Goal: Information Seeking & Learning: Learn about a topic

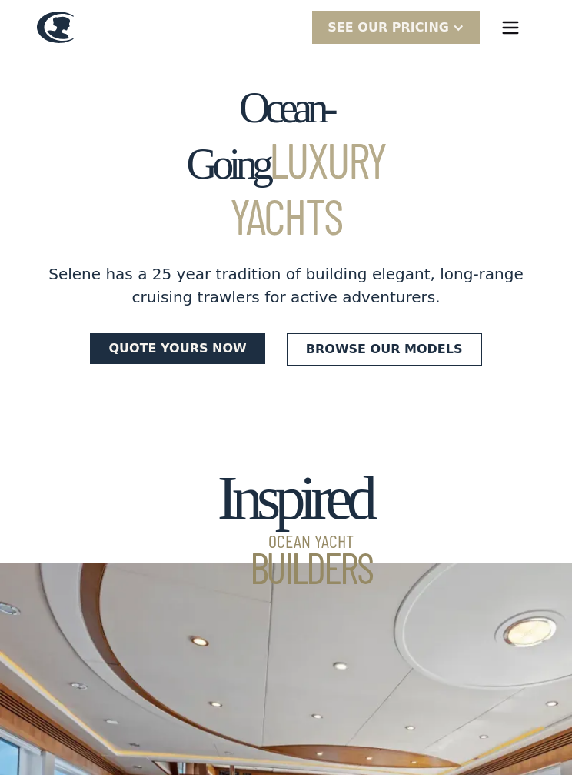
click at [422, 333] on link "Browse our models" at bounding box center [384, 349] width 195 height 32
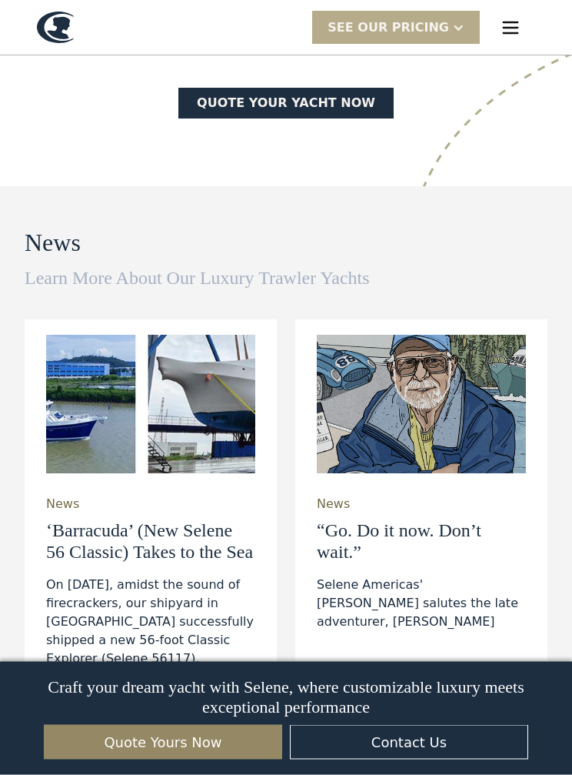
scroll to position [4400, 0]
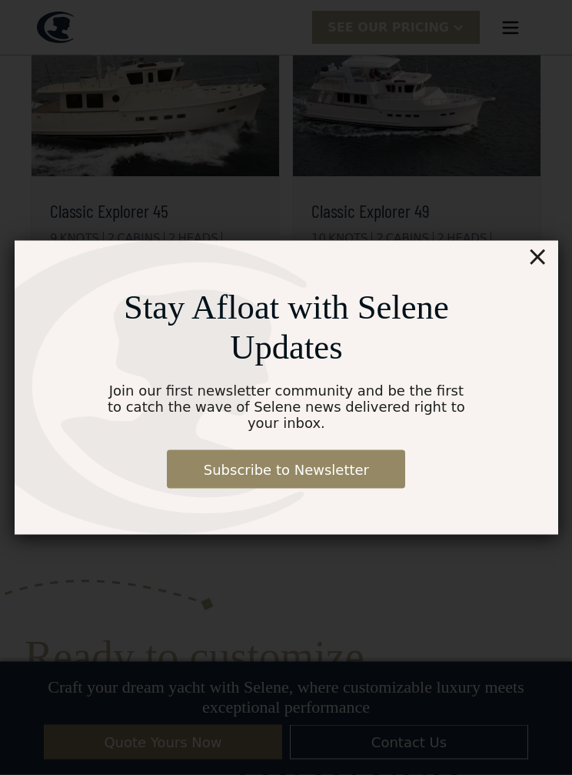
click at [546, 249] on div "×" at bounding box center [537, 256] width 22 height 31
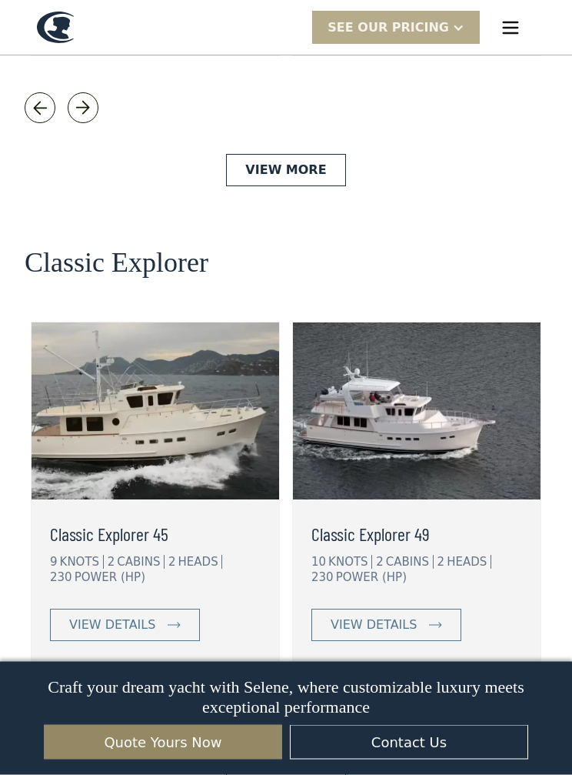
scroll to position [3296, 0]
click at [422, 609] on link "view details" at bounding box center [387, 625] width 150 height 32
click at [399, 616] on div "view details" at bounding box center [374, 625] width 86 height 18
click at [460, 424] on img at bounding box center [417, 410] width 248 height 177
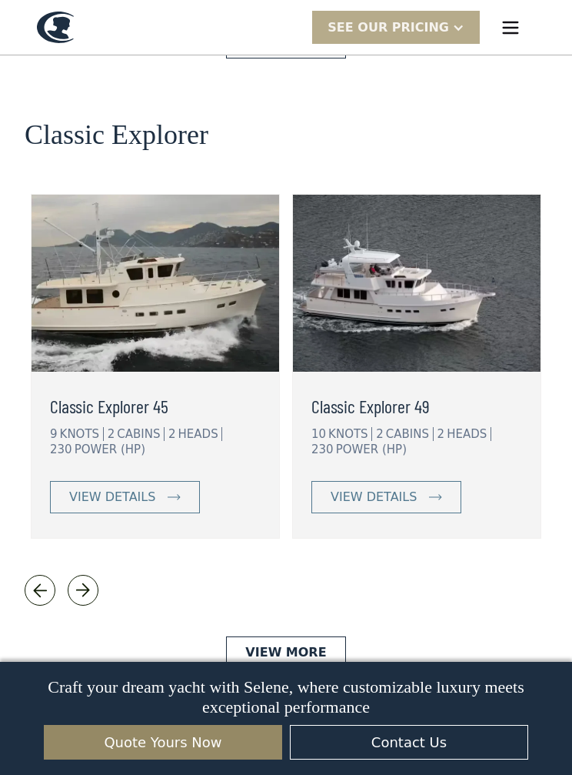
scroll to position [3429, 0]
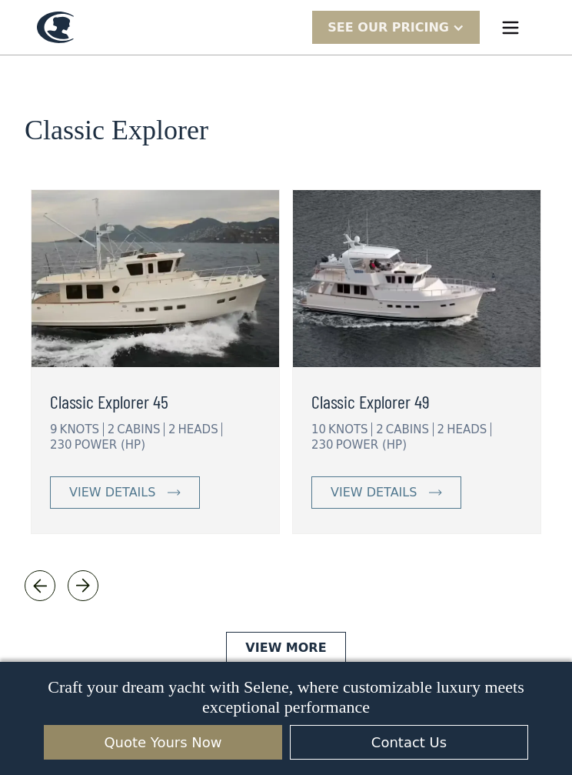
click at [416, 476] on link "view details" at bounding box center [387, 492] width 150 height 32
click at [415, 483] on div "view details" at bounding box center [374, 492] width 86 height 18
click at [413, 483] on div "view details" at bounding box center [374, 492] width 86 height 18
click at [418, 476] on link "view details" at bounding box center [387, 492] width 150 height 32
click at [389, 227] on img at bounding box center [417, 278] width 248 height 177
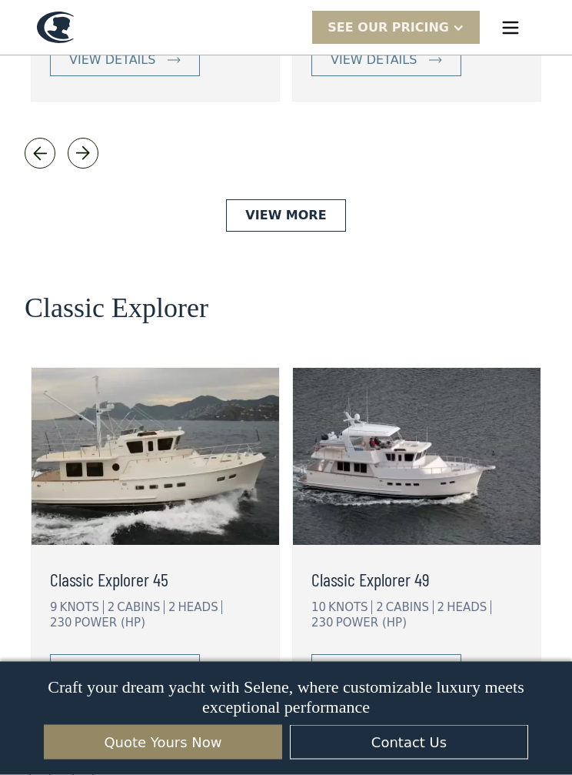
scroll to position [3317, 0]
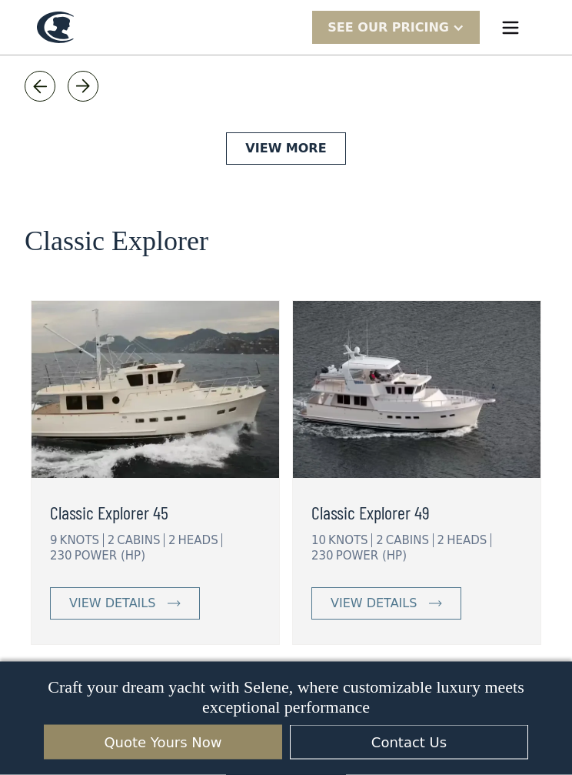
click at [408, 595] on div "view details" at bounding box center [374, 604] width 86 height 18
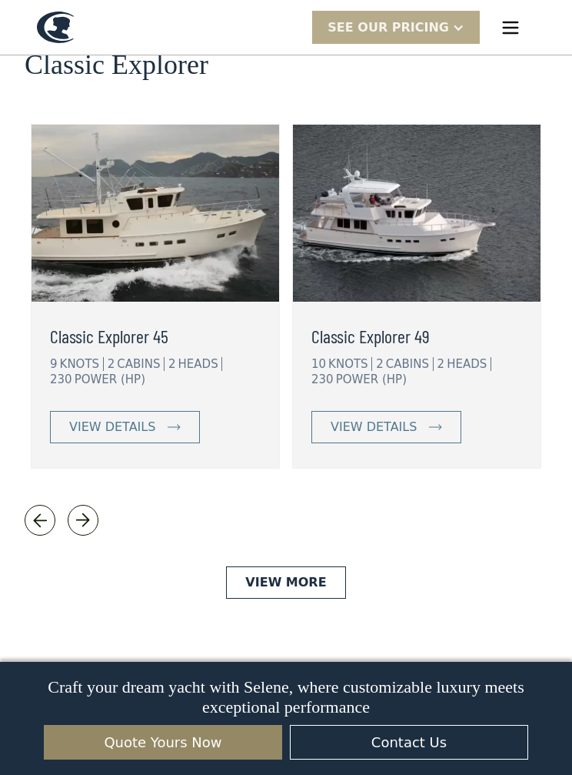
scroll to position [3374, 0]
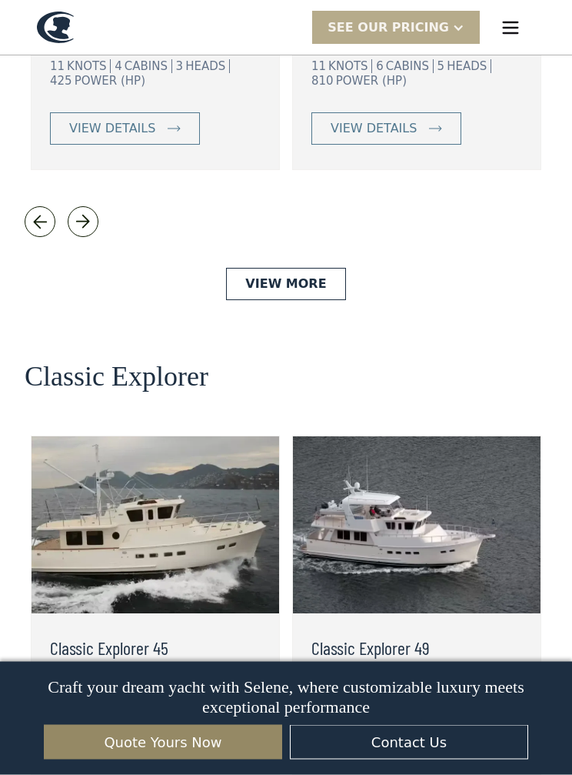
scroll to position [3186, 0]
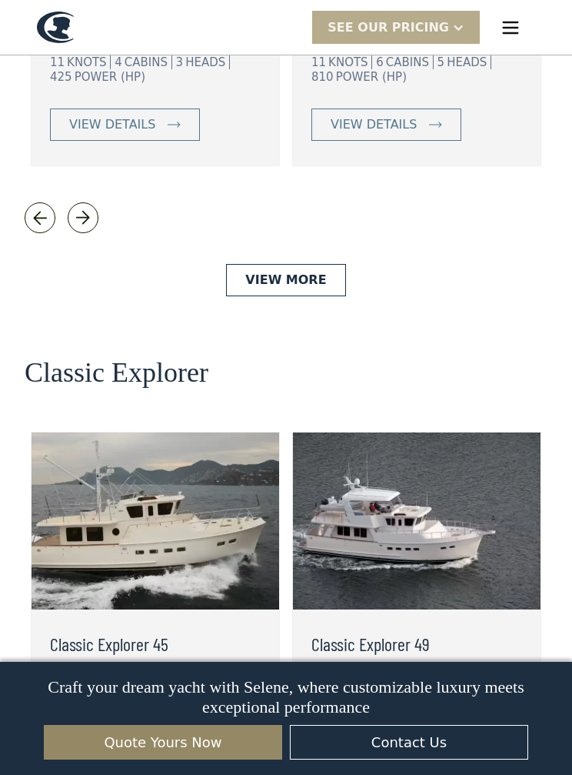
click at [119, 487] on img at bounding box center [156, 520] width 248 height 177
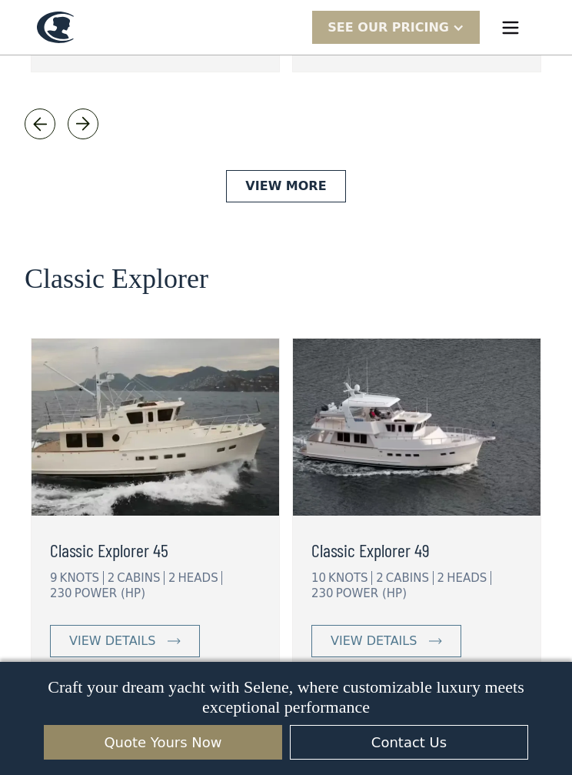
scroll to position [3243, 0]
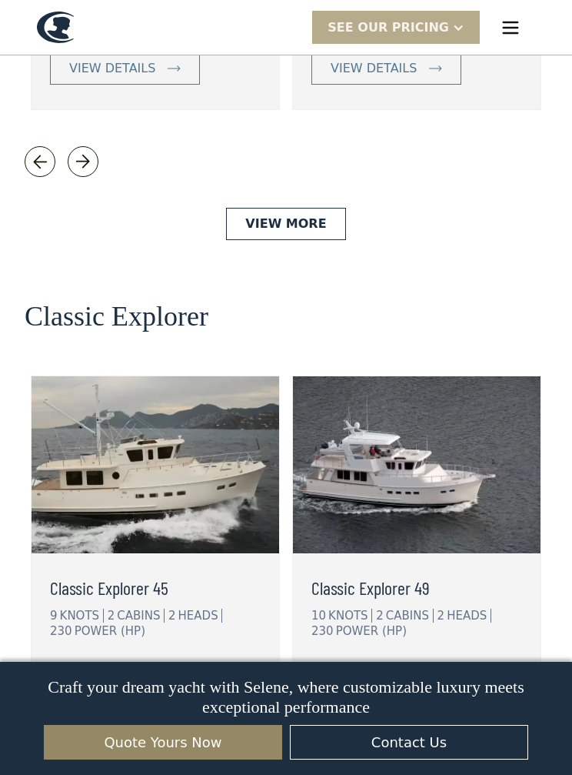
click at [58, 510] on img at bounding box center [156, 464] width 248 height 177
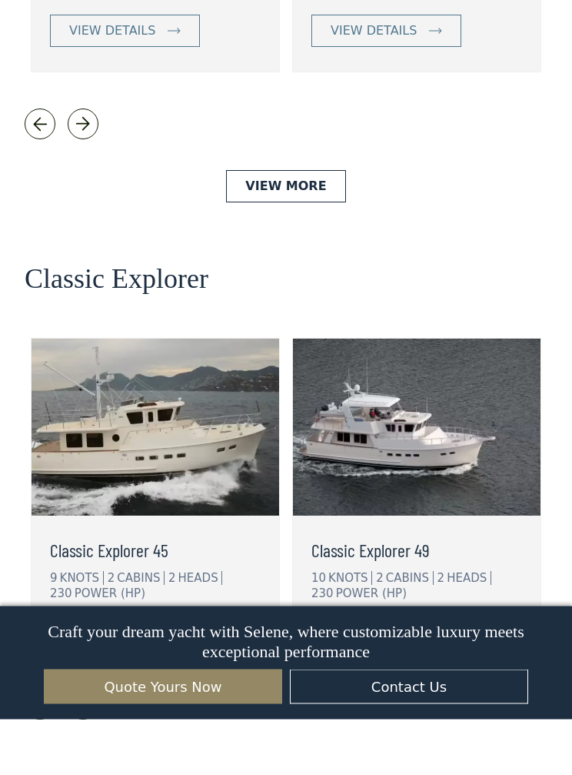
scroll to position [3350, 0]
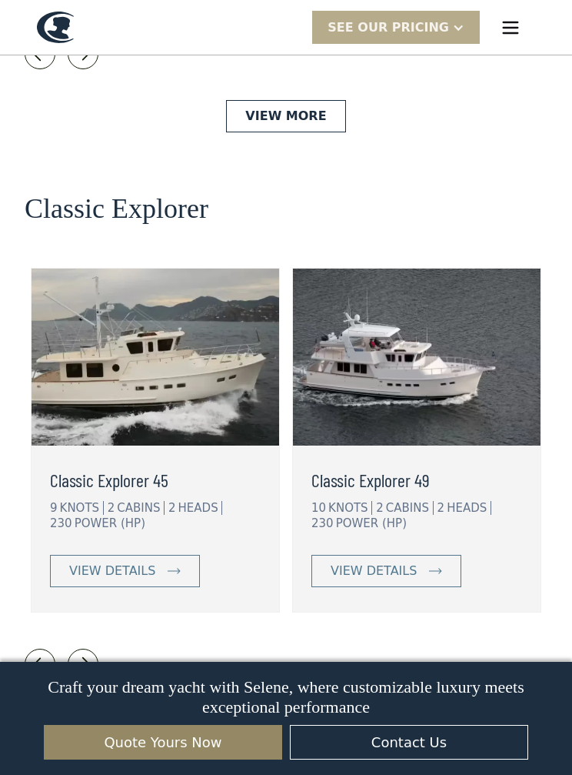
click at [115, 562] on div "view details" at bounding box center [112, 571] width 86 height 18
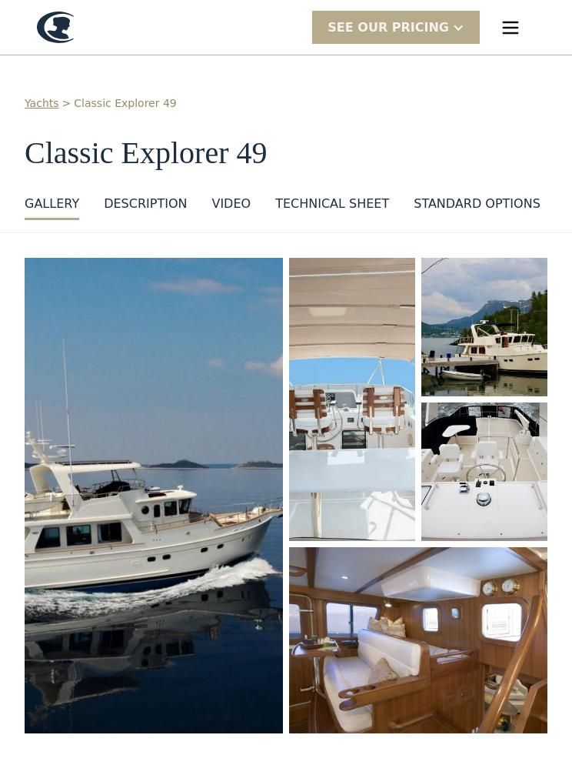
click at [144, 205] on div "DESCRIPTION" at bounding box center [145, 204] width 83 height 18
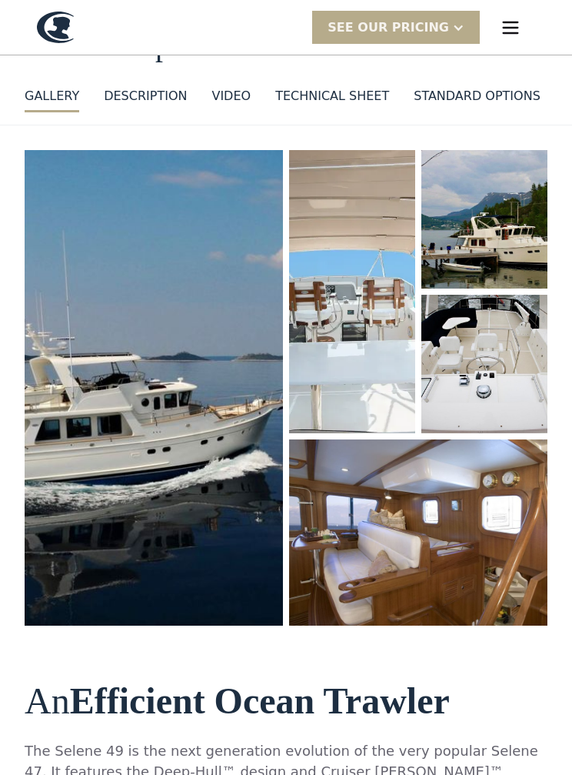
scroll to position [108, 0]
click at [152, 396] on img "open lightbox" at bounding box center [154, 388] width 259 height 476
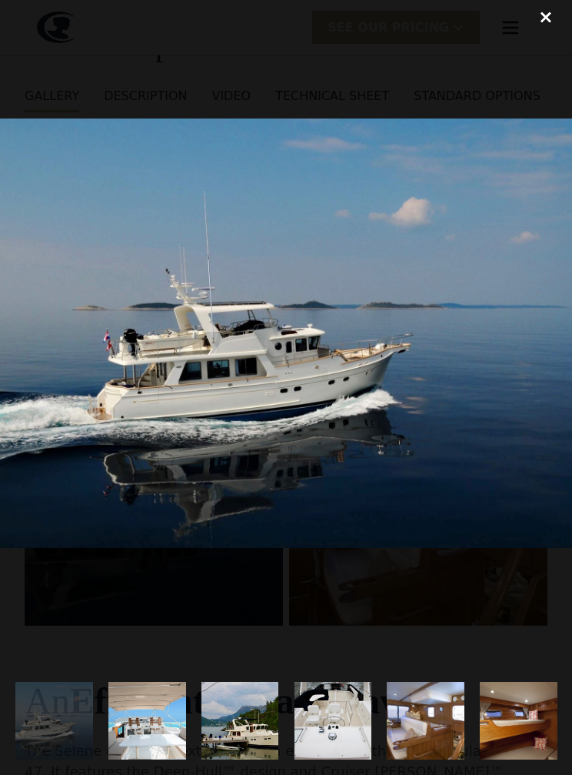
click at [150, 712] on img "show item 2 of 25" at bounding box center [147, 721] width 116 height 78
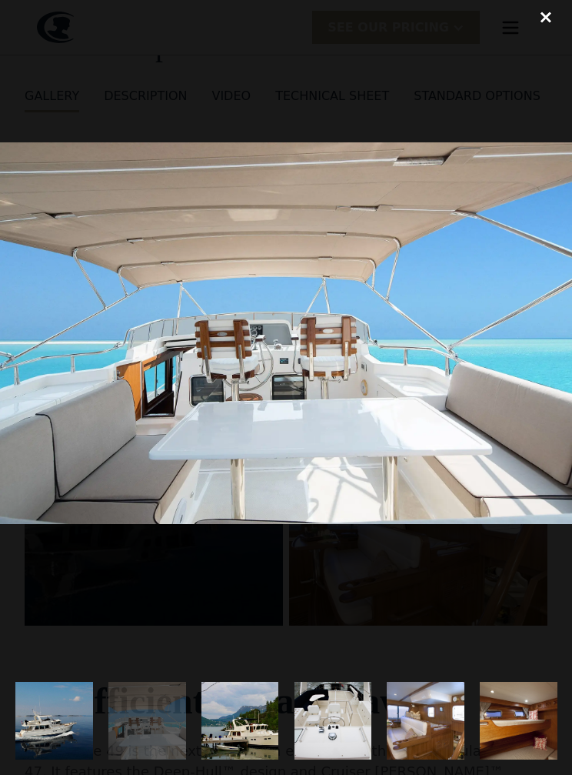
click at [252, 724] on img "show item 3 of 25" at bounding box center [240, 721] width 117 height 78
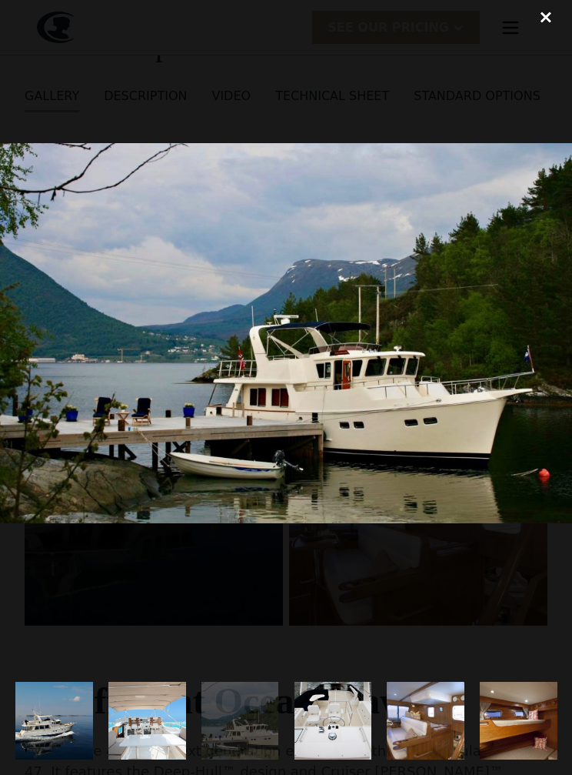
click at [329, 716] on img "show item 4 of 25" at bounding box center [333, 721] width 103 height 78
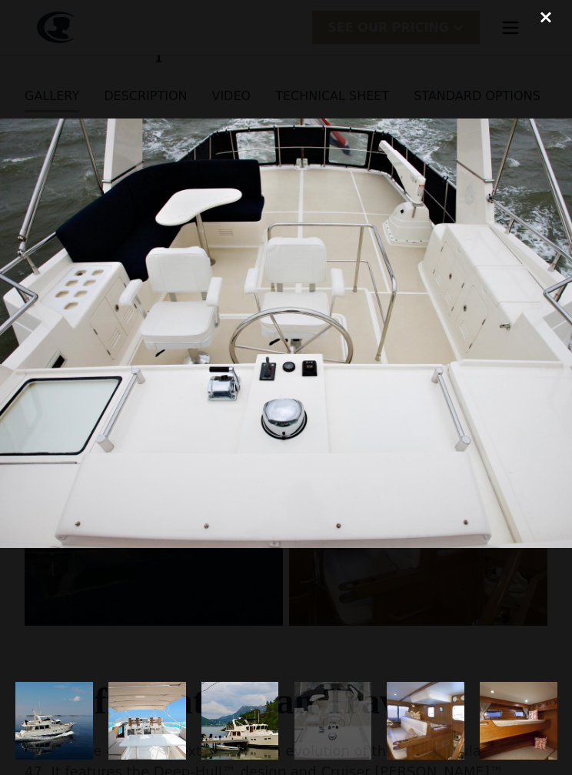
click at [433, 704] on img "show item 5 of 25" at bounding box center [426, 721] width 108 height 78
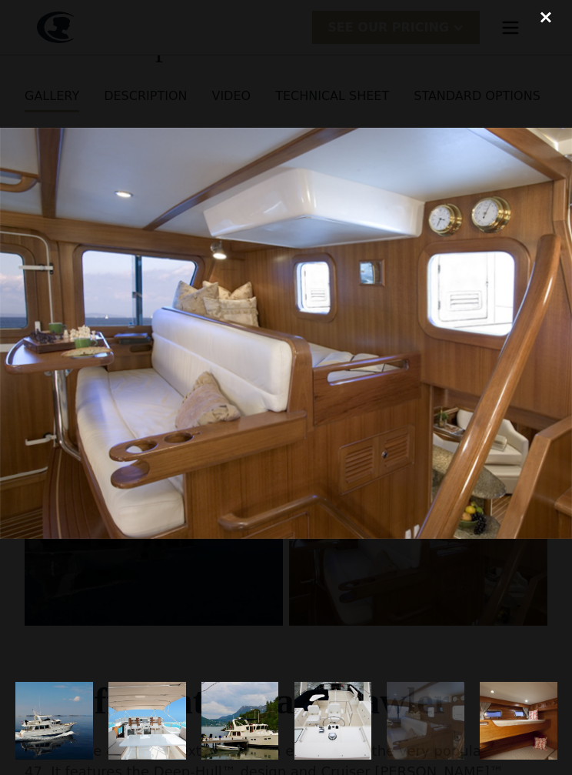
click at [532, 711] on img "show item 6 of 25" at bounding box center [518, 721] width 115 height 78
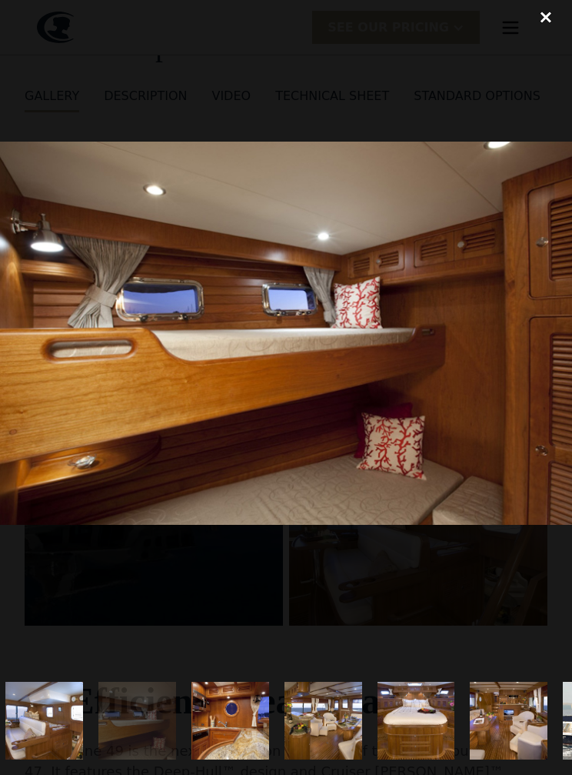
scroll to position [0, 390]
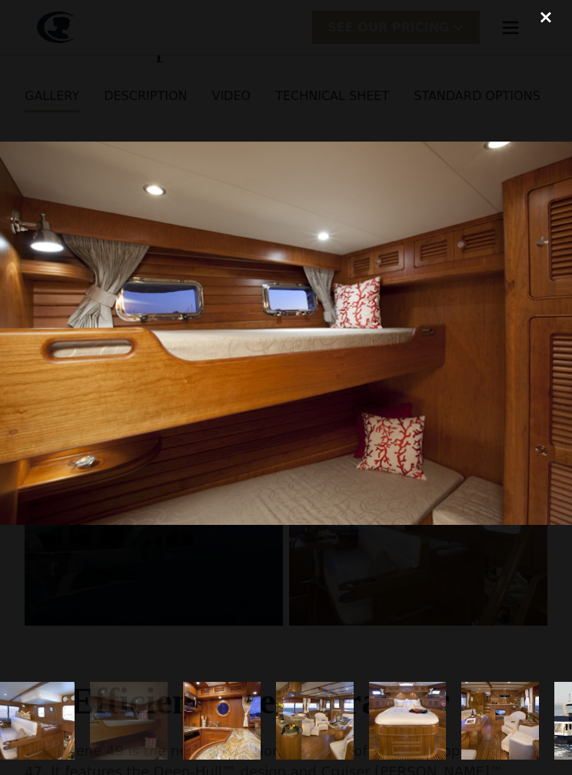
click at [231, 723] on img "show item 7 of 25" at bounding box center [222, 721] width 116 height 78
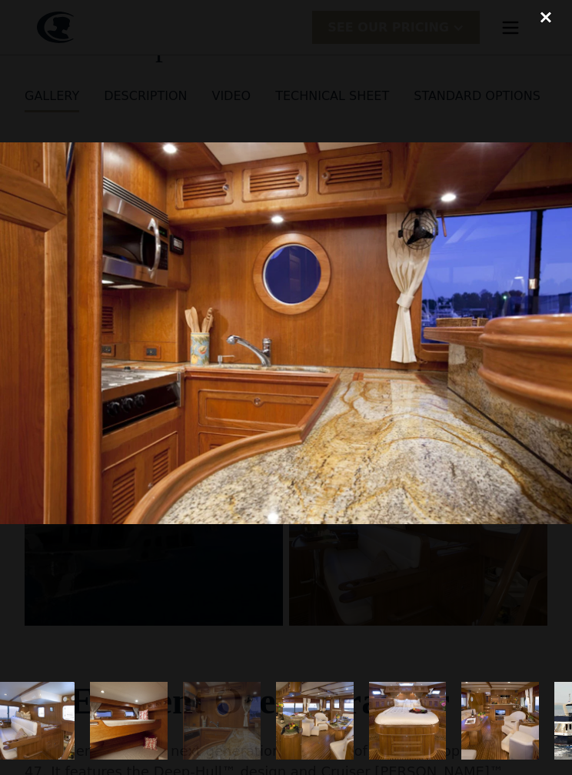
click at [329, 723] on img "show item 8 of 25" at bounding box center [315, 721] width 116 height 78
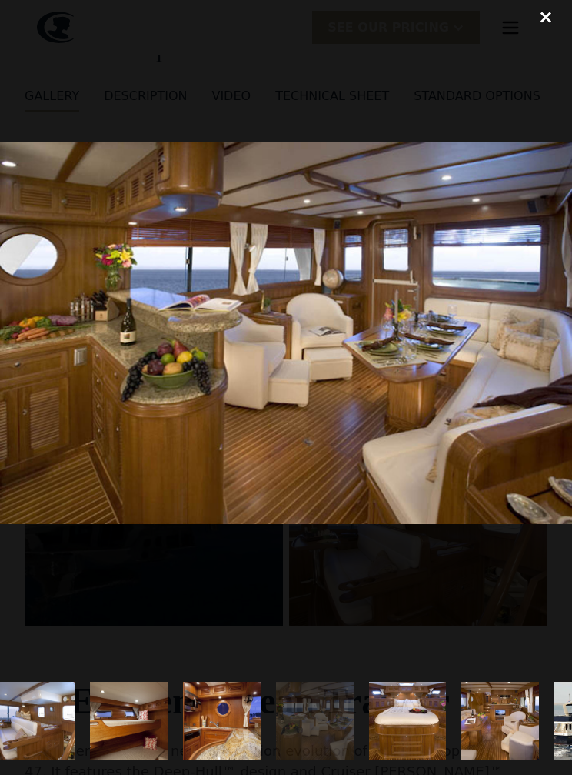
click at [411, 709] on img "show item 9 of 25" at bounding box center [407, 721] width 116 height 78
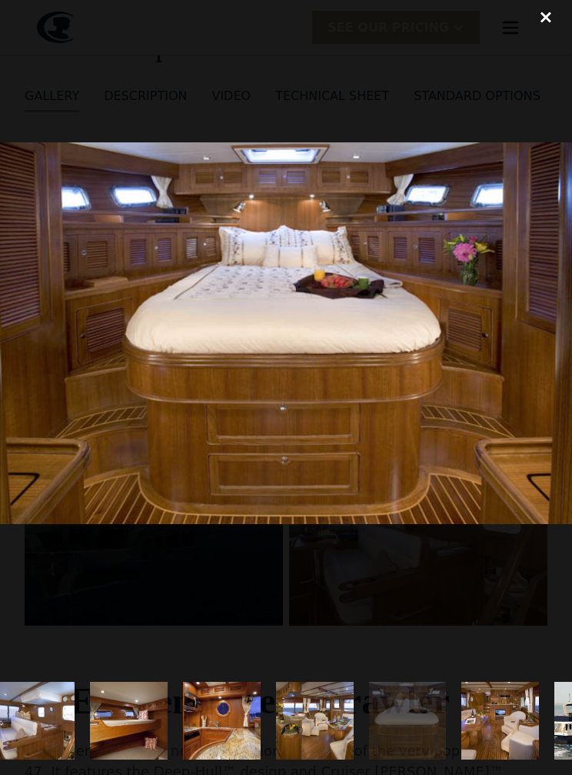
click at [506, 714] on img "show item 10 of 25" at bounding box center [500, 721] width 116 height 78
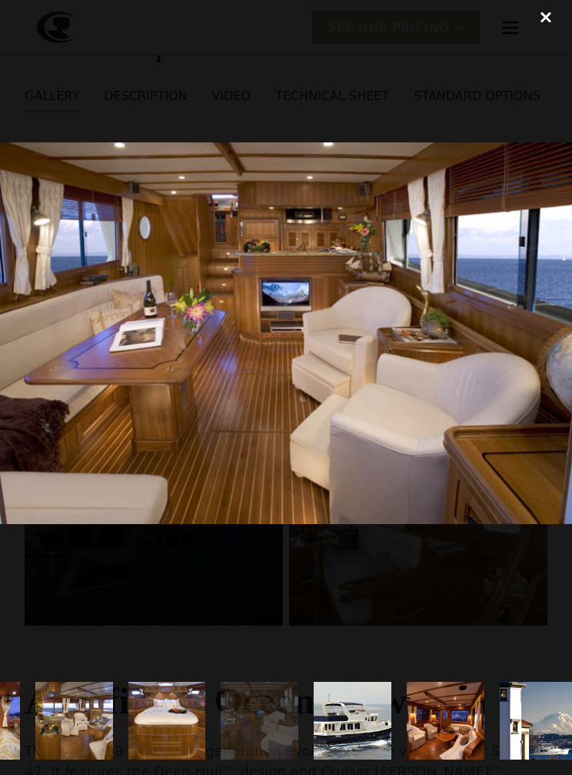
scroll to position [0, 642]
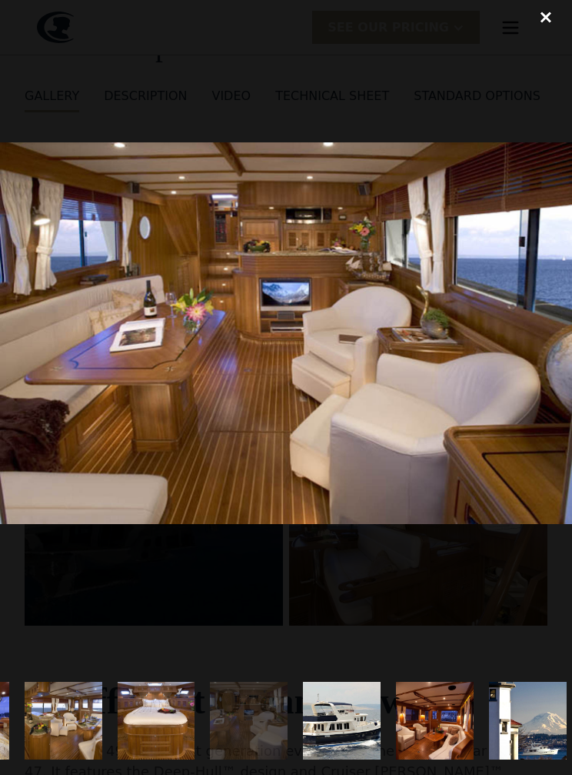
click at [344, 720] on img "show item 11 of 25" at bounding box center [342, 721] width 117 height 78
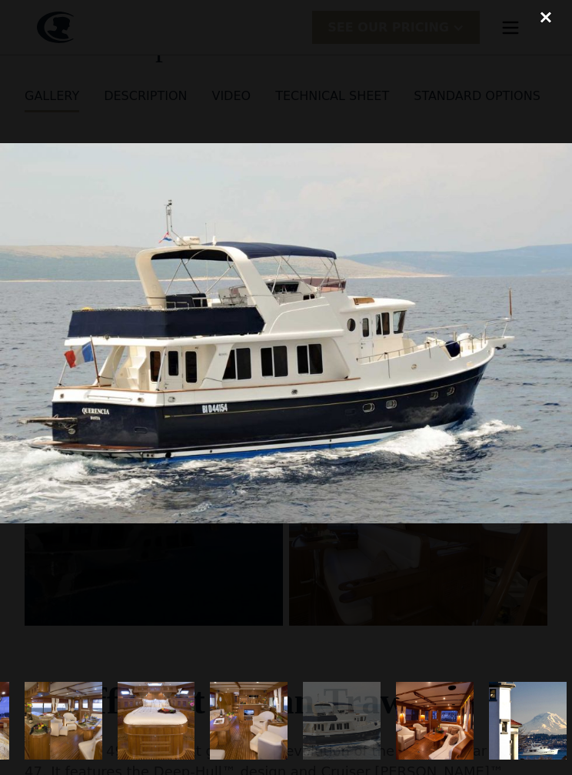
click at [450, 725] on img "show item 12 of 25" at bounding box center [435, 721] width 116 height 78
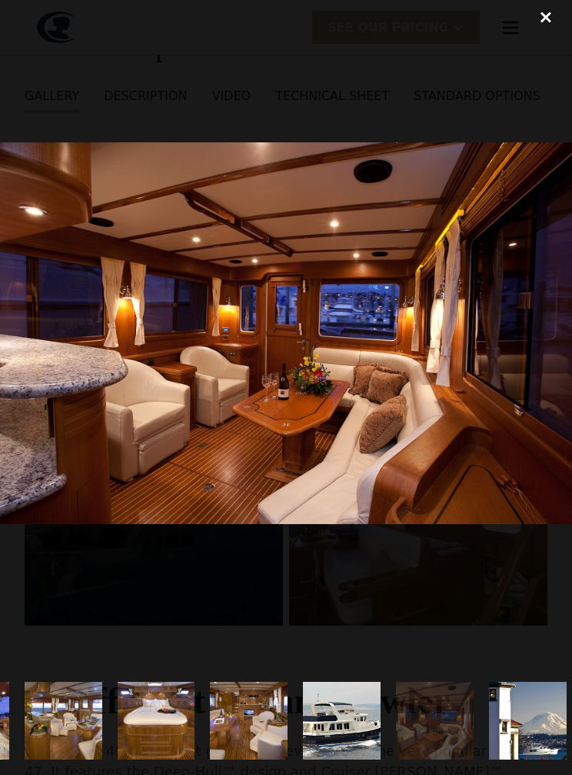
click at [528, 719] on img "show item 13 of 25" at bounding box center [527, 721] width 117 height 78
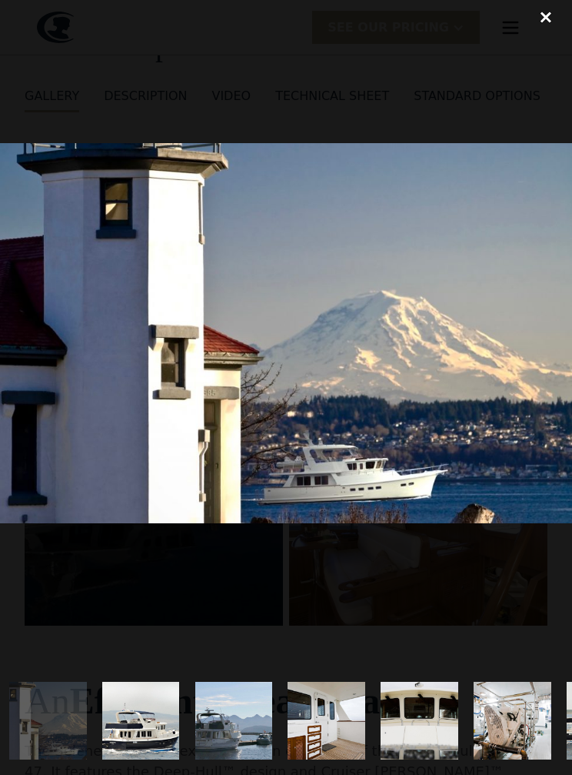
scroll to position [0, 1123]
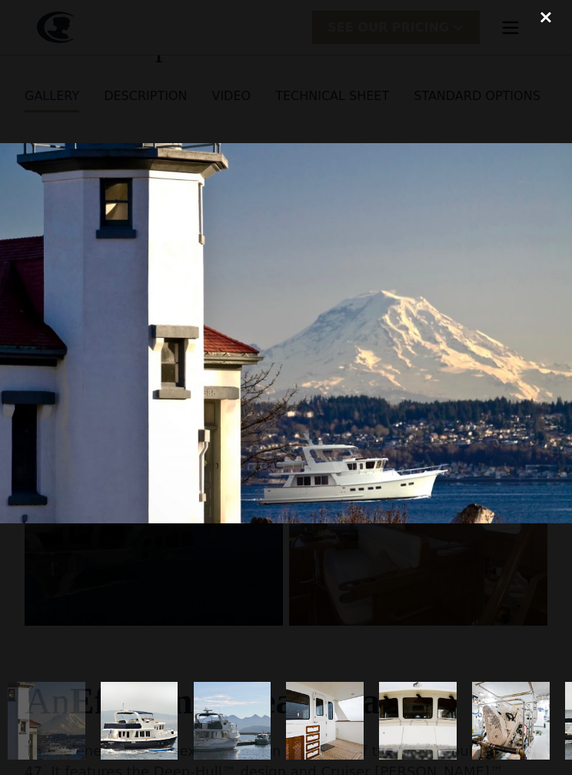
click at [309, 724] on img "show item 16 of 25" at bounding box center [325, 721] width 117 height 78
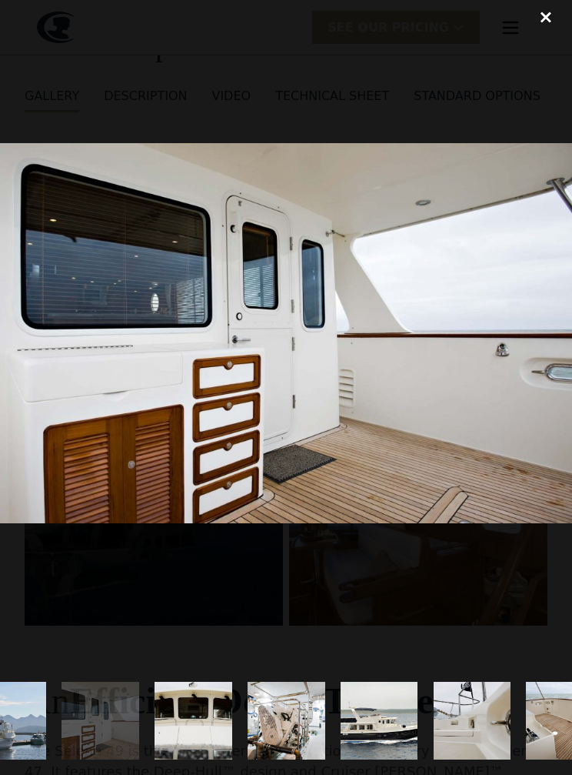
scroll to position [0, 1370]
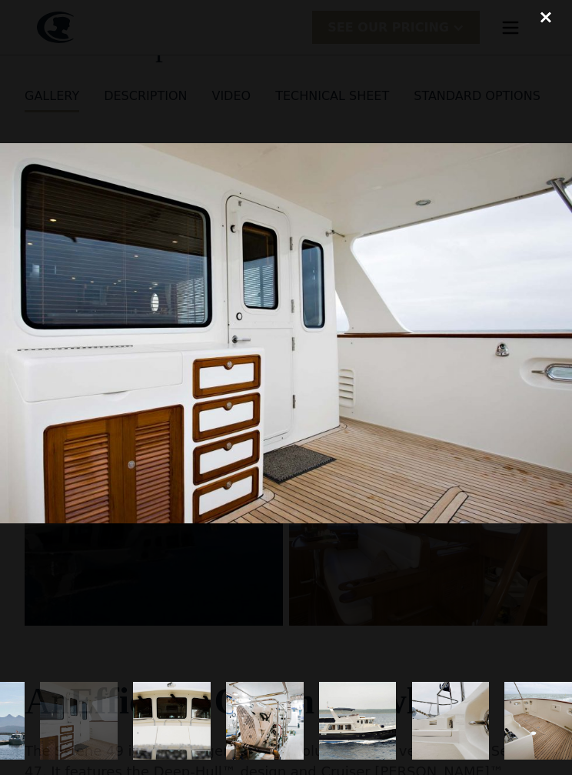
click at [185, 721] on img "show item 17 of 25" at bounding box center [172, 721] width 117 height 78
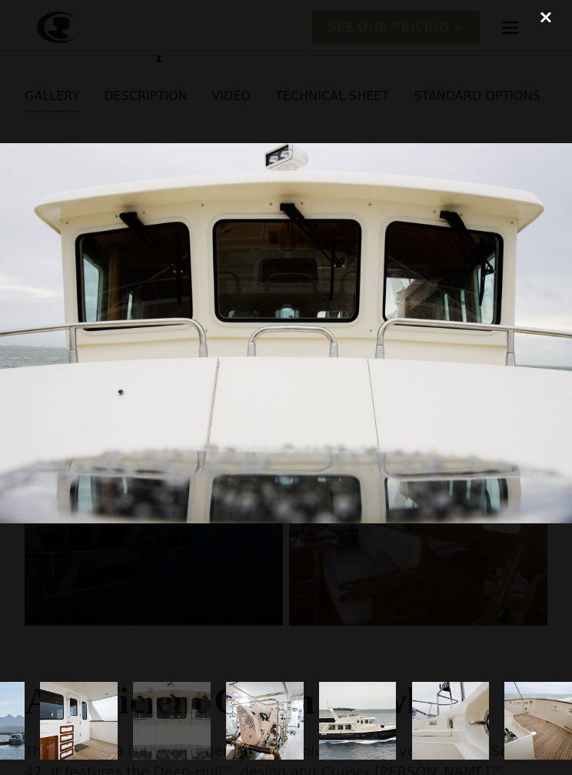
click at [70, 716] on img "show item 16 of 25" at bounding box center [79, 721] width 117 height 78
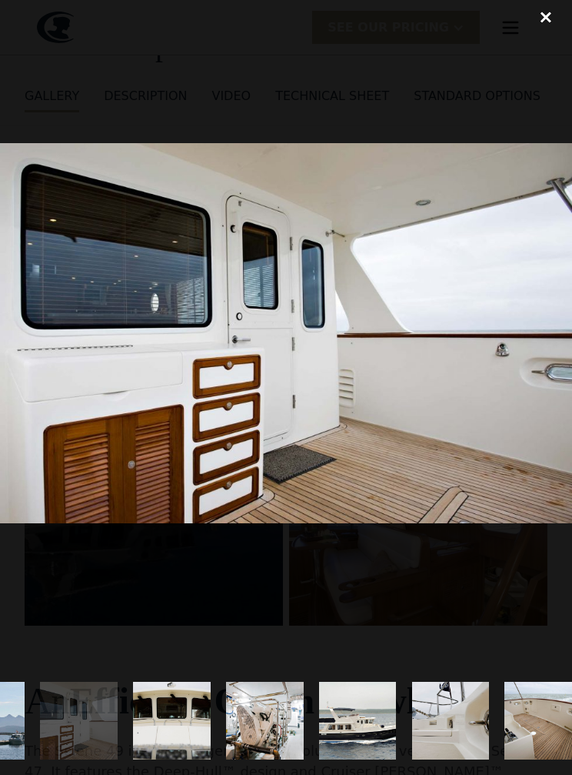
click at [185, 712] on img "show item 17 of 25" at bounding box center [172, 721] width 117 height 78
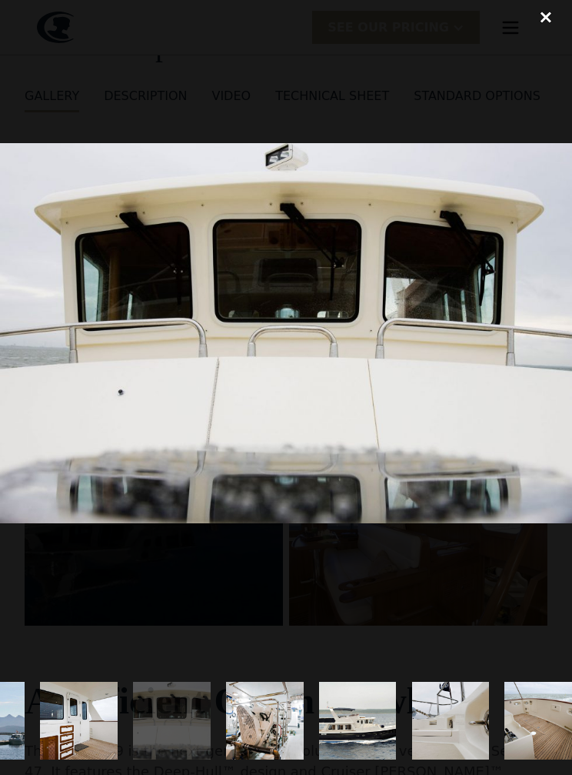
click at [250, 718] on img "show item 18 of 25" at bounding box center [264, 721] width 103 height 78
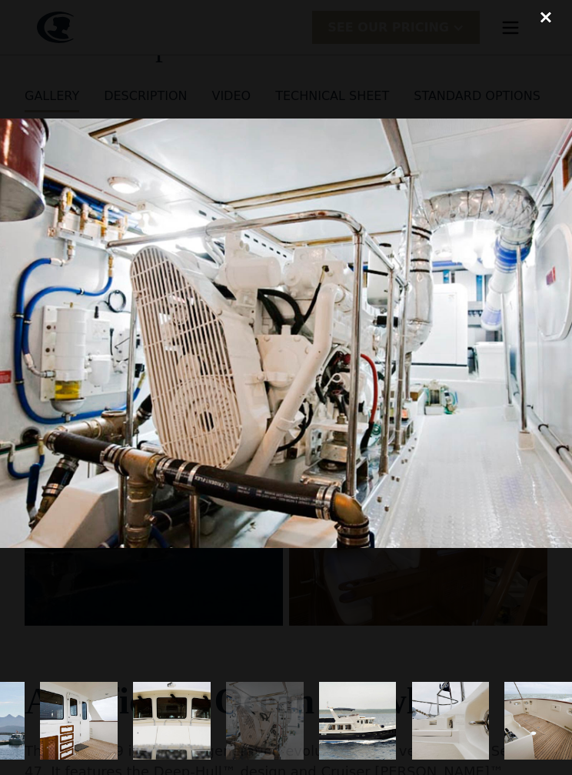
click at [375, 719] on img "show item 19 of 25" at bounding box center [357, 721] width 117 height 78
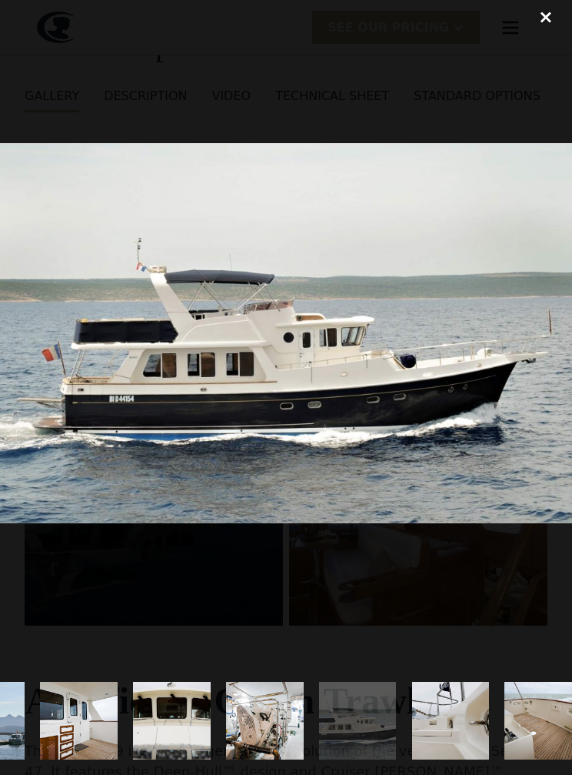
click at [463, 715] on img "show item 20 of 25" at bounding box center [450, 721] width 117 height 78
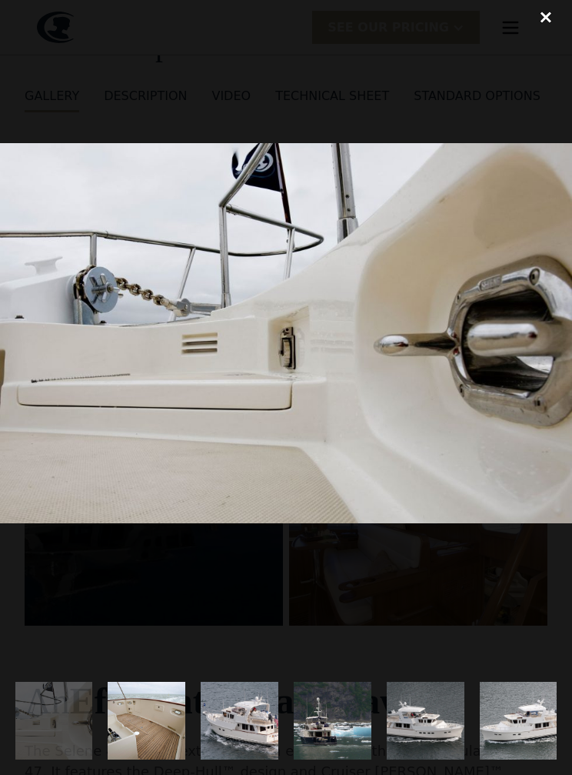
scroll to position [0, 1767]
click at [165, 721] on img "show item 21 of 25" at bounding box center [146, 721] width 103 height 78
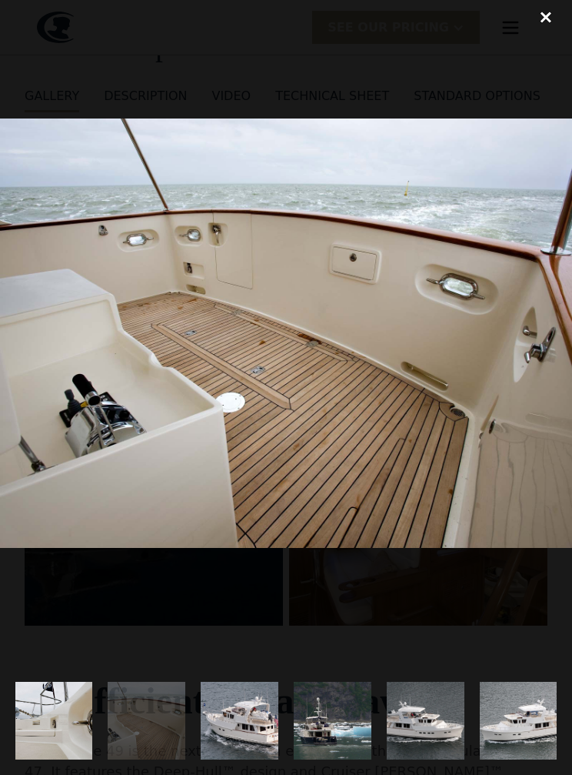
click at [245, 717] on img "show item 22 of 25" at bounding box center [240, 721] width 116 height 78
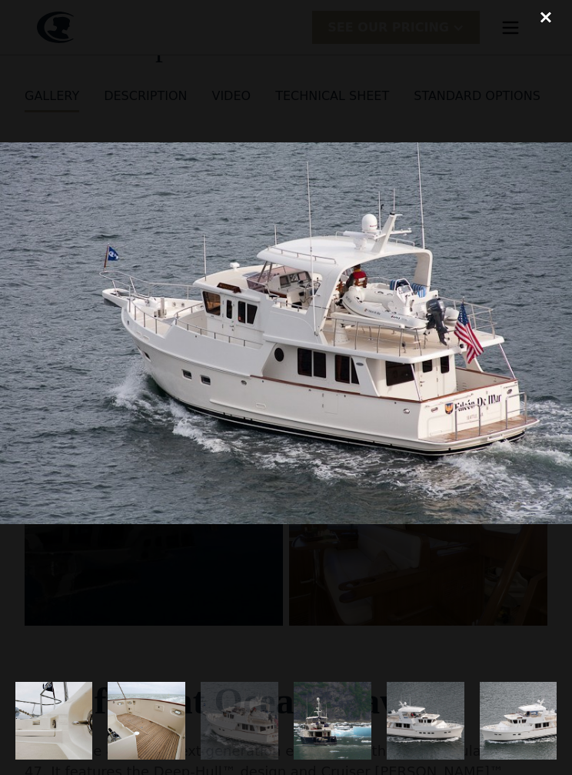
click at [421, 700] on img "show item 24 of 25" at bounding box center [426, 721] width 108 height 78
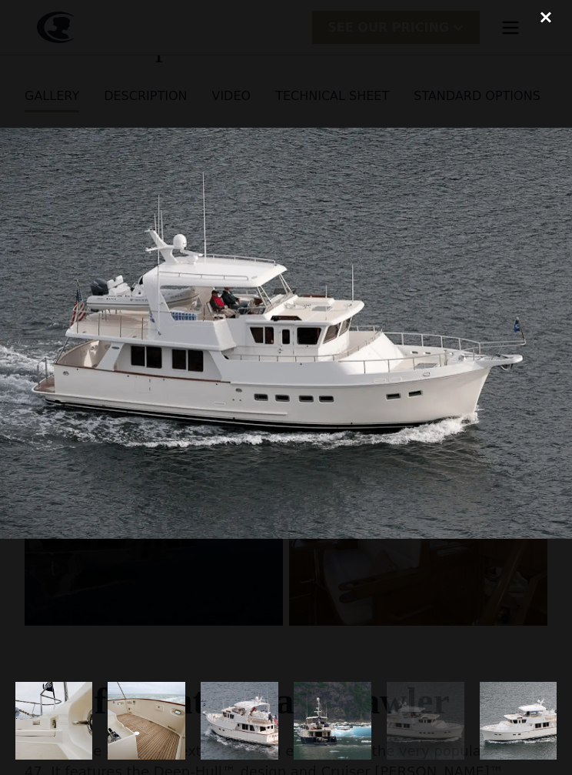
click at [521, 712] on img "show item 25 of 25" at bounding box center [518, 721] width 116 height 78
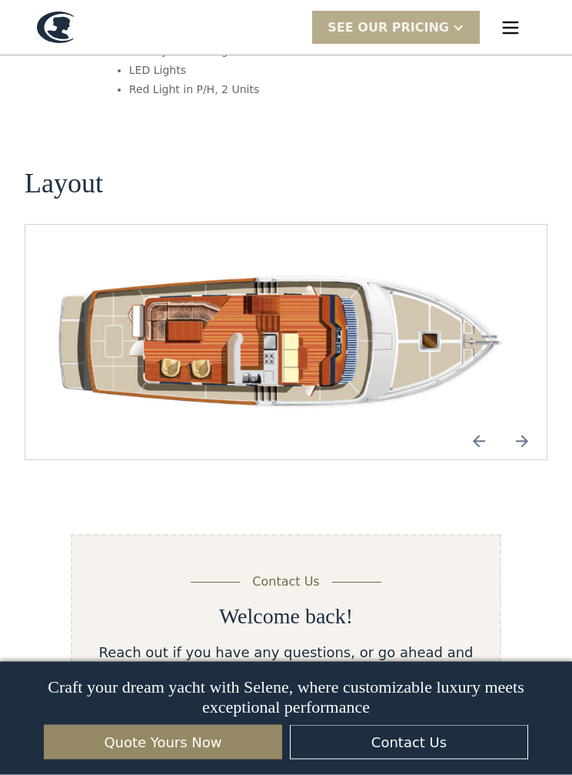
scroll to position [2139, 0]
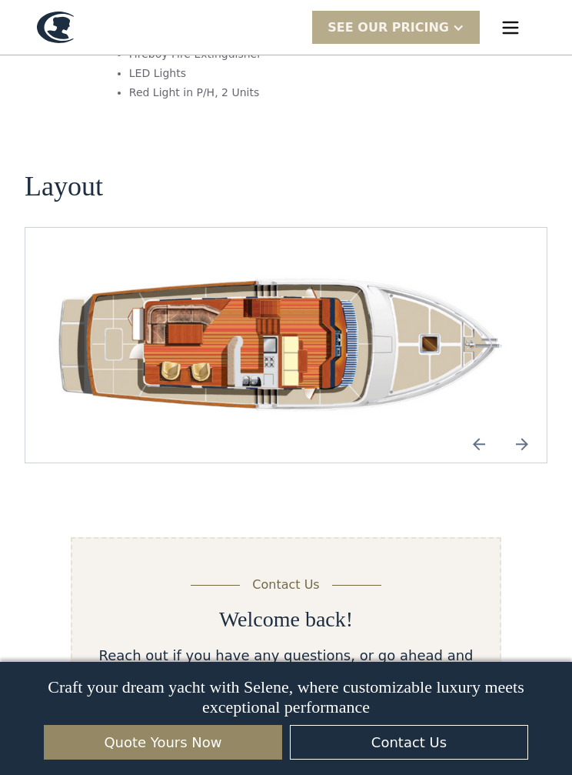
click at [525, 426] on img "Next slide" at bounding box center [522, 444] width 37 height 37
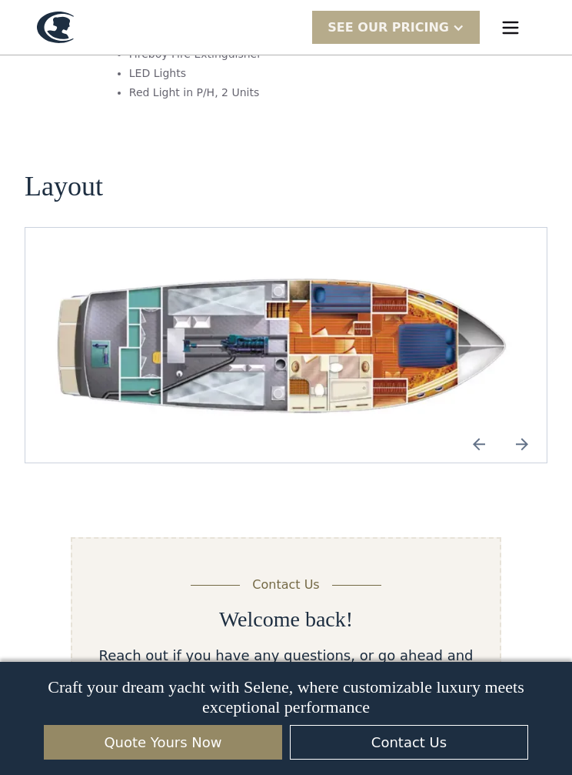
click at [515, 426] on img "Next slide" at bounding box center [522, 444] width 37 height 37
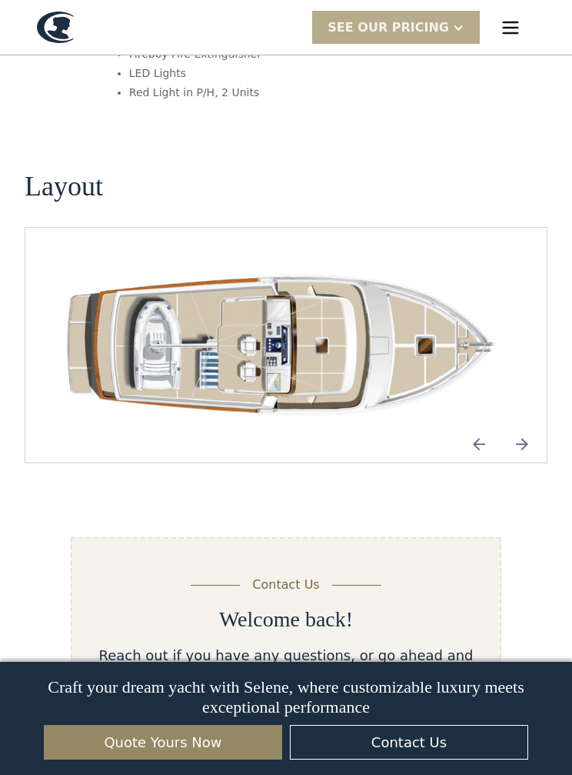
click at [524, 426] on img "Next slide" at bounding box center [522, 444] width 37 height 37
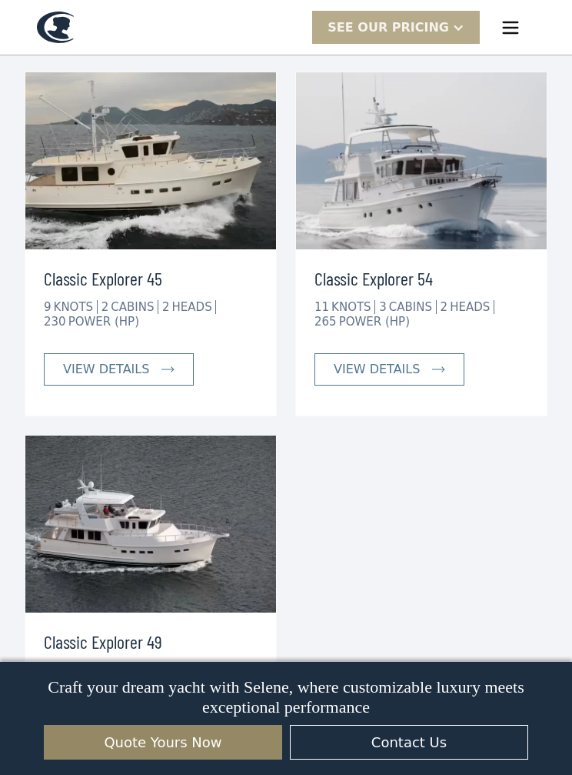
scroll to position [3041, 0]
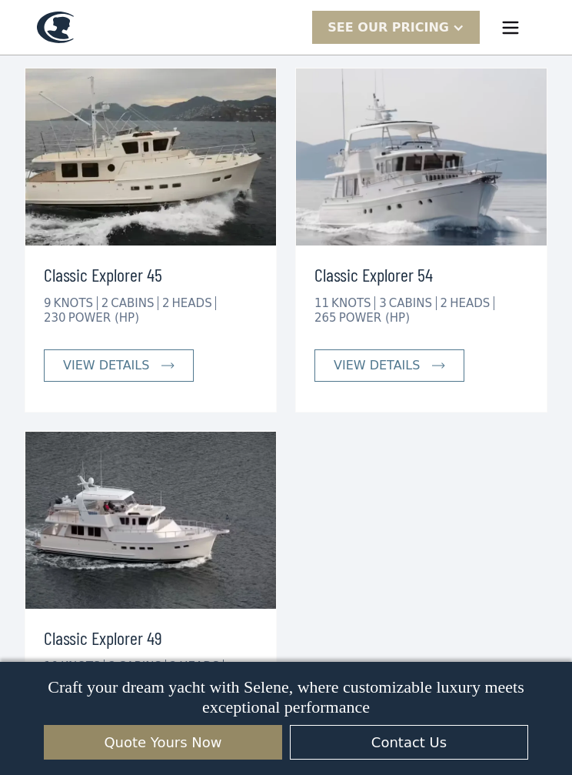
click at [415, 356] on div "view details" at bounding box center [377, 365] width 86 height 18
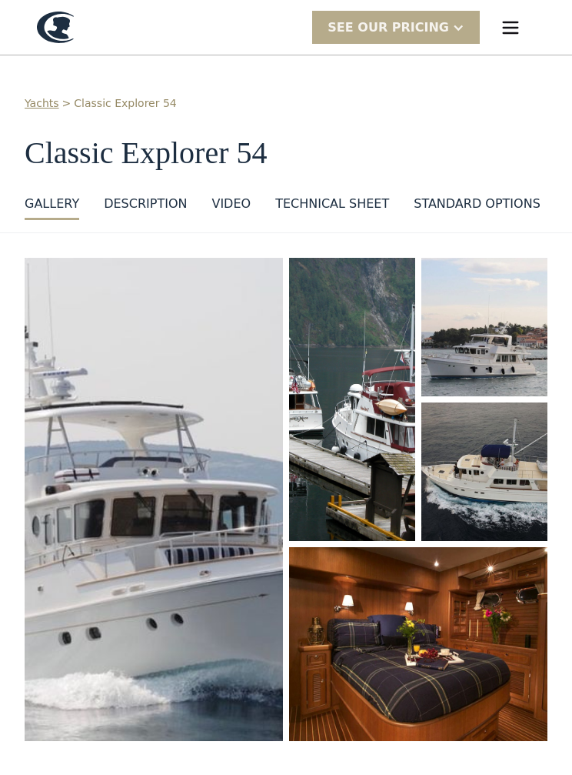
click at [572, 304] on html "Yachts Ocean Explorer Ocean Explorer 60 Ocean Explorer 72 Ocean Explorer 78 Cla…" at bounding box center [286, 387] width 572 height 775
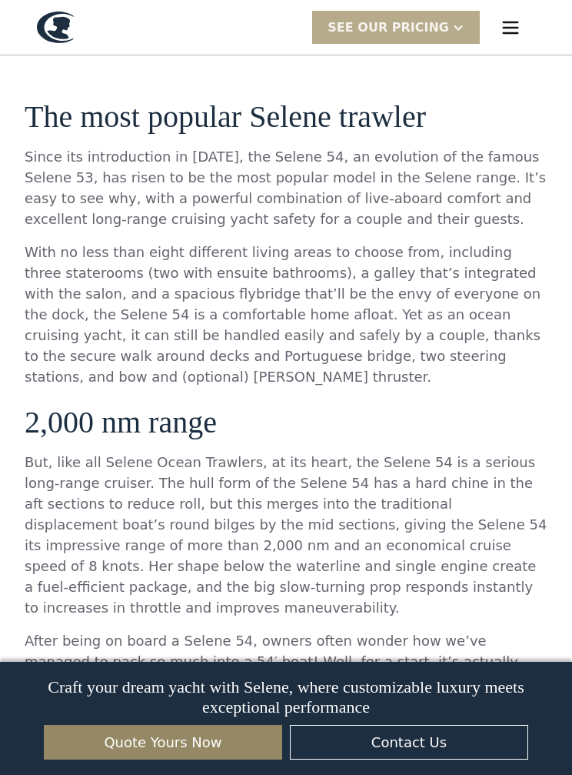
scroll to position [699, 0]
